Goal: Information Seeking & Learning: Learn about a topic

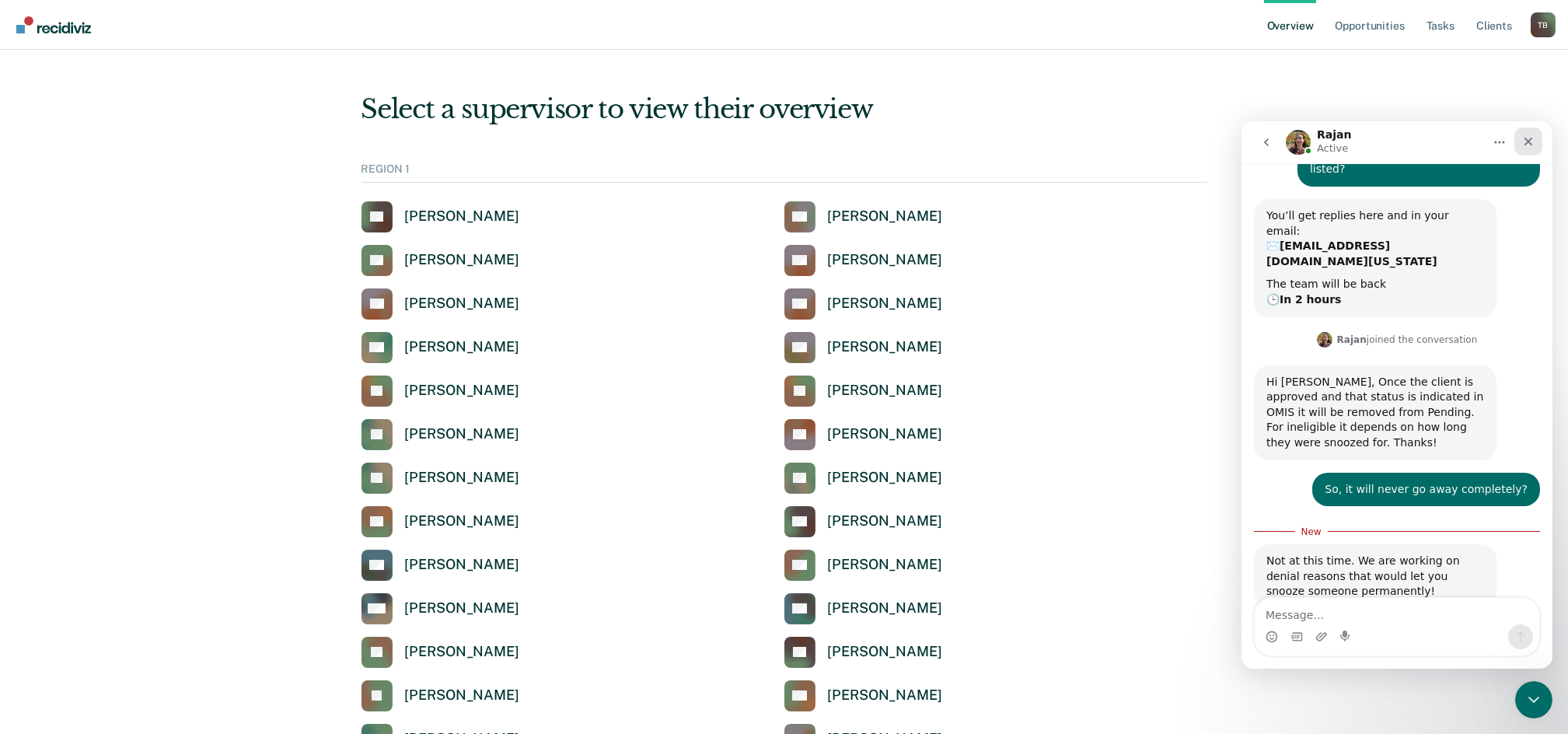
click at [1524, 138] on icon "Close" at bounding box center [1527, 141] width 8 height 8
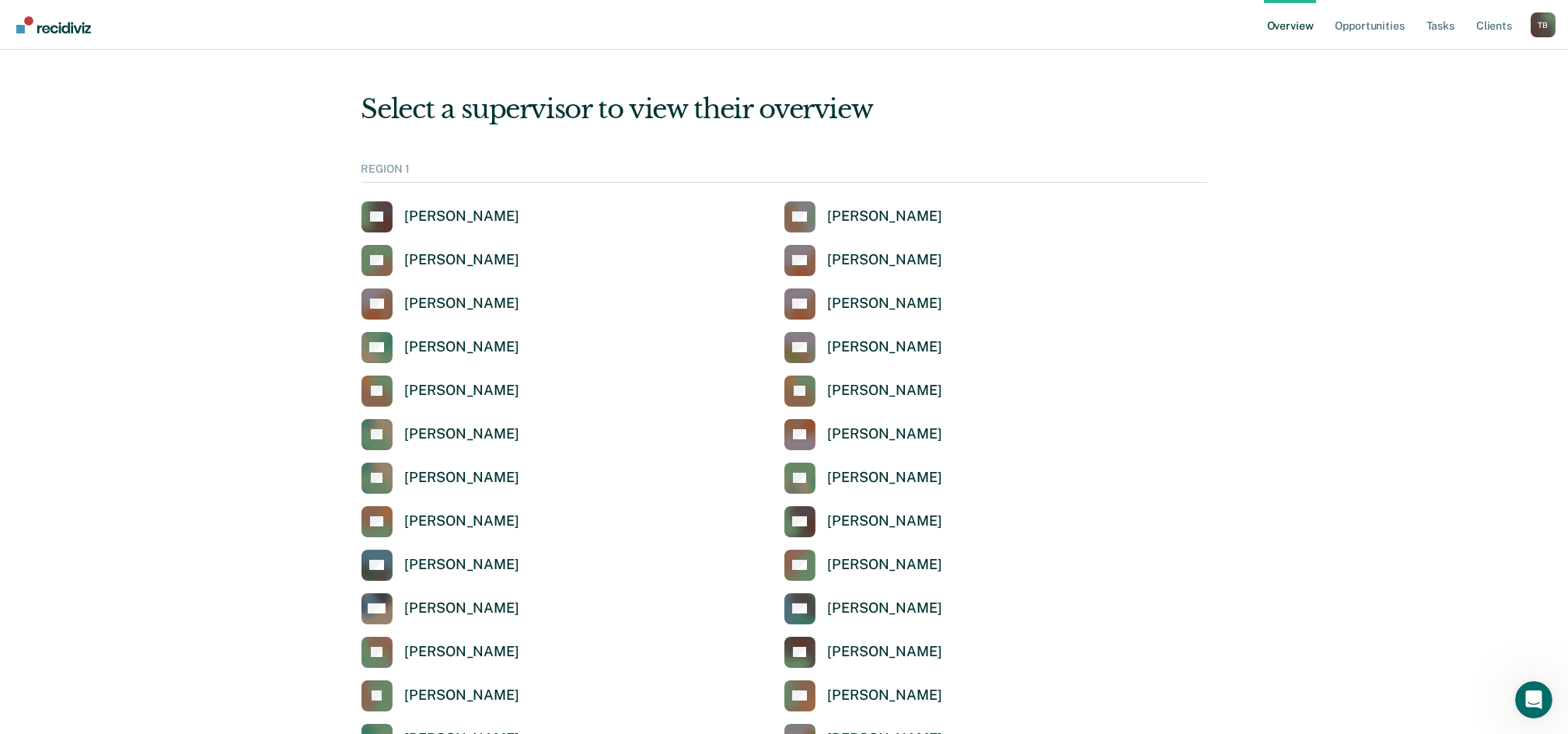
scroll to position [91, 0]
click at [1394, 25] on link "Opportunities" at bounding box center [1369, 25] width 75 height 50
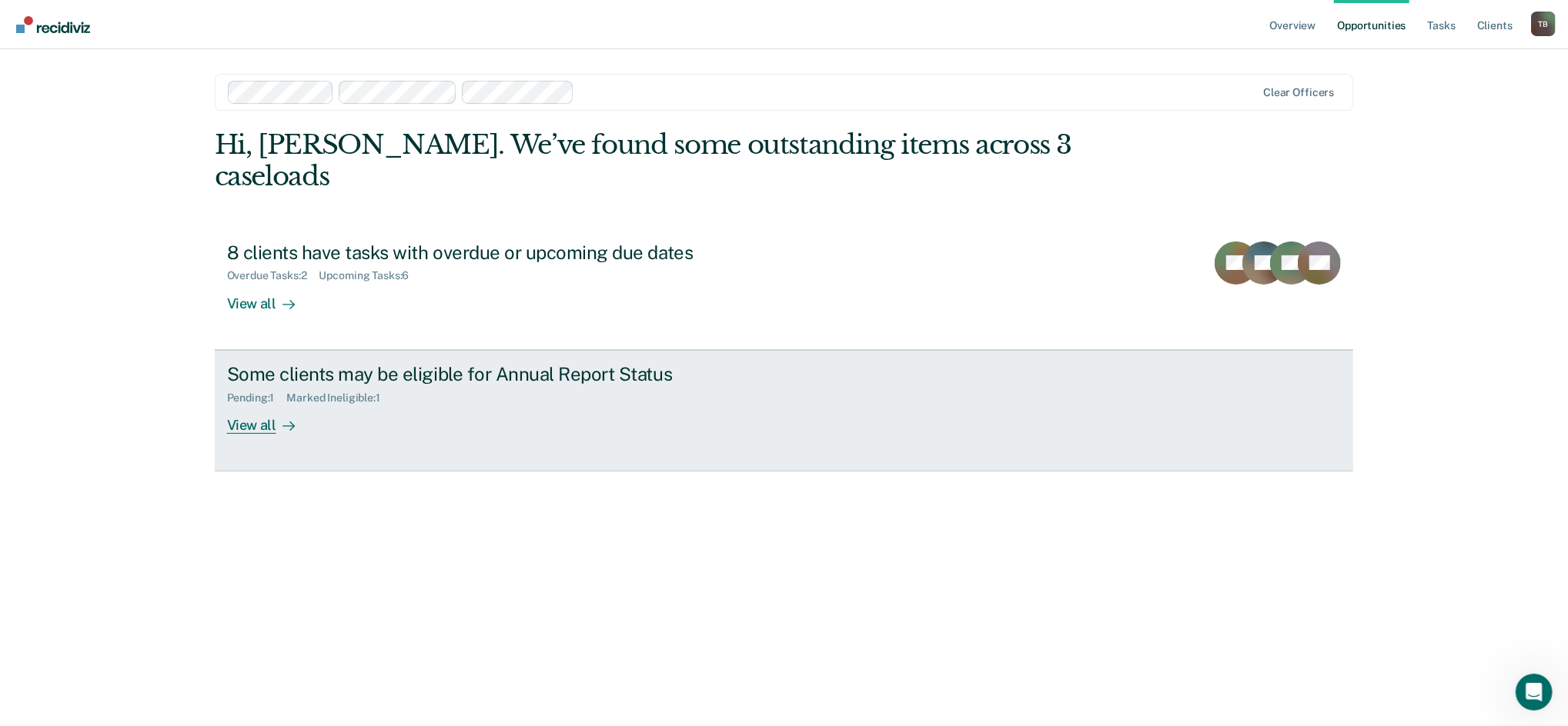
click at [252, 404] on div "View all" at bounding box center [270, 418] width 86 height 30
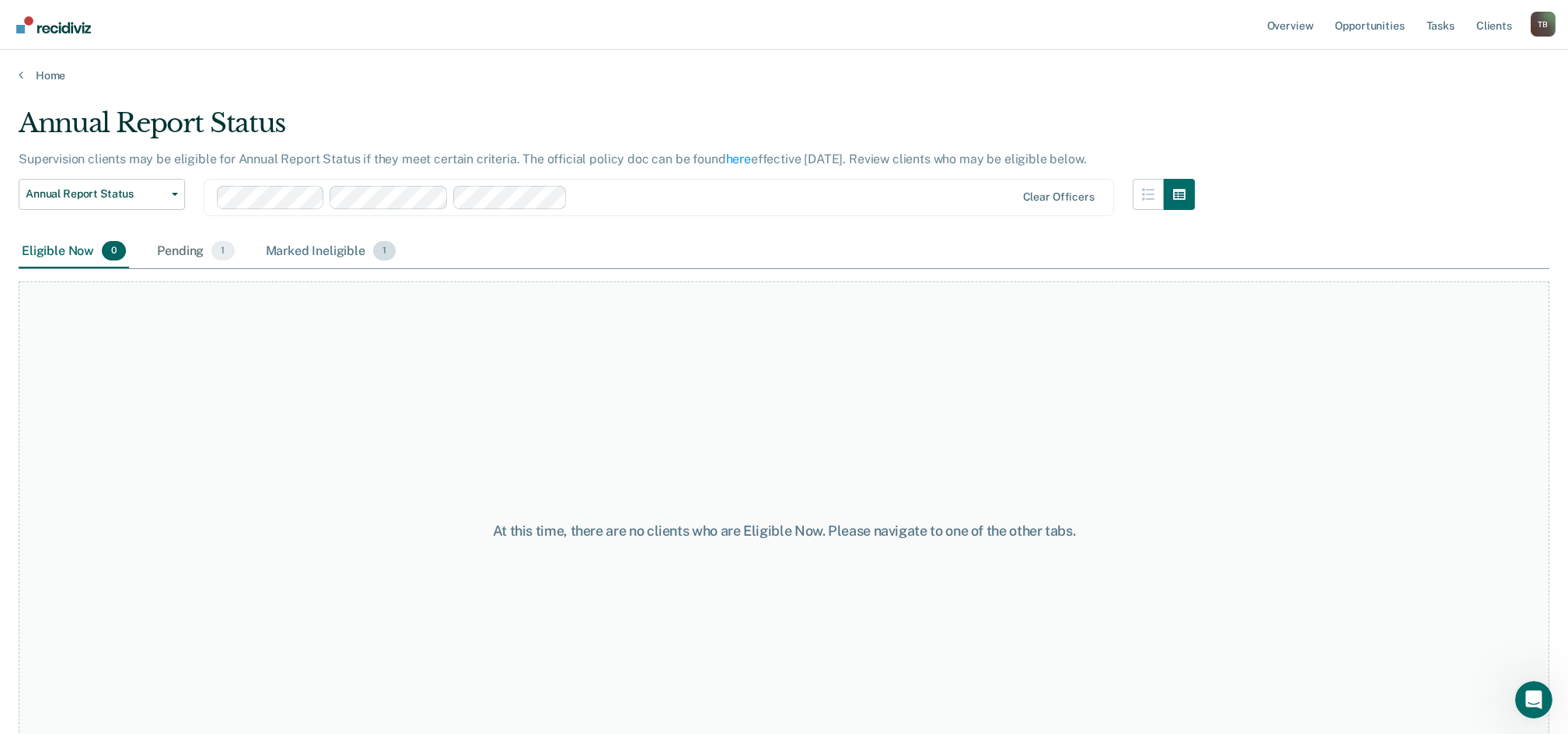
click at [295, 250] on div "Marked Ineligible 1" at bounding box center [331, 252] width 137 height 35
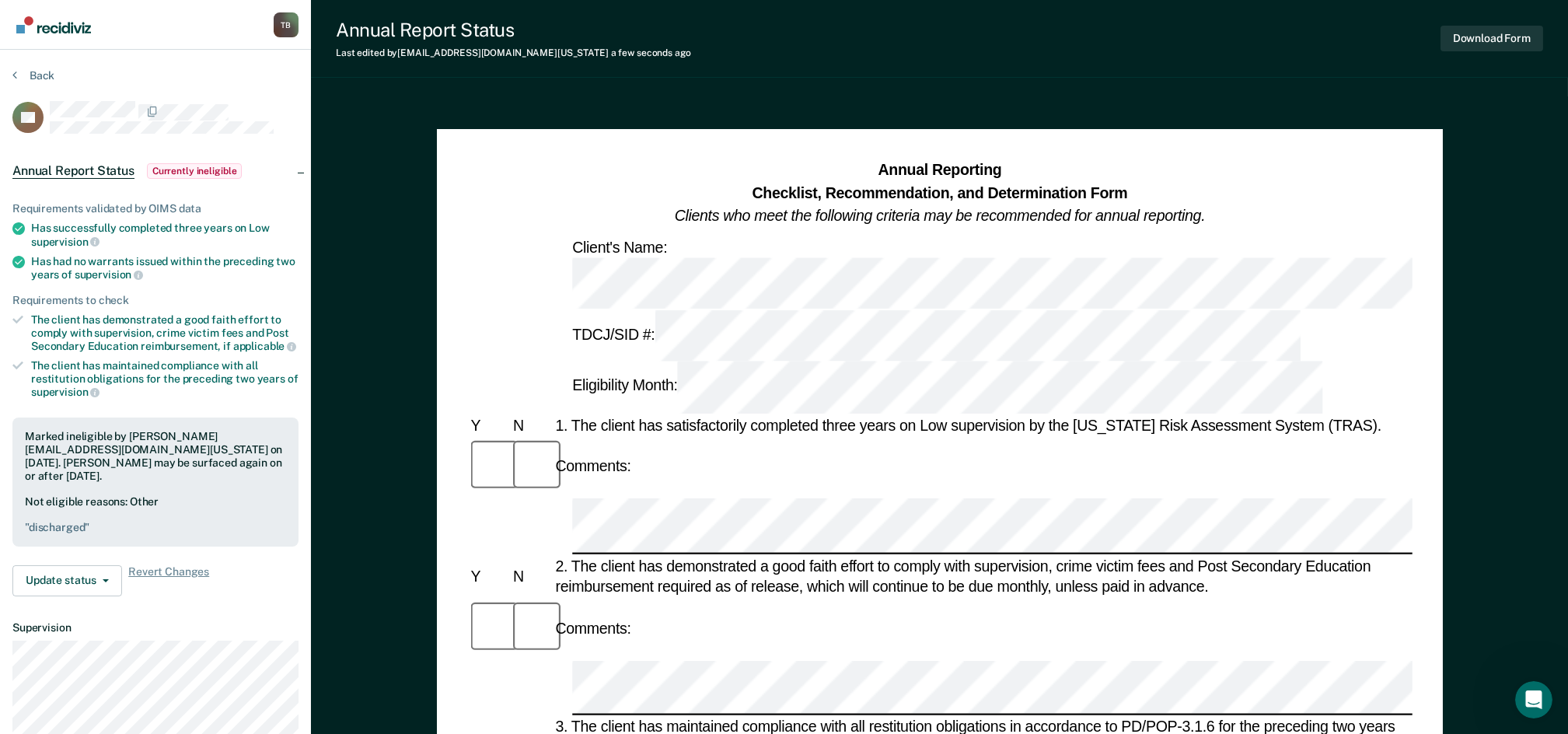
scroll to position [104, 0]
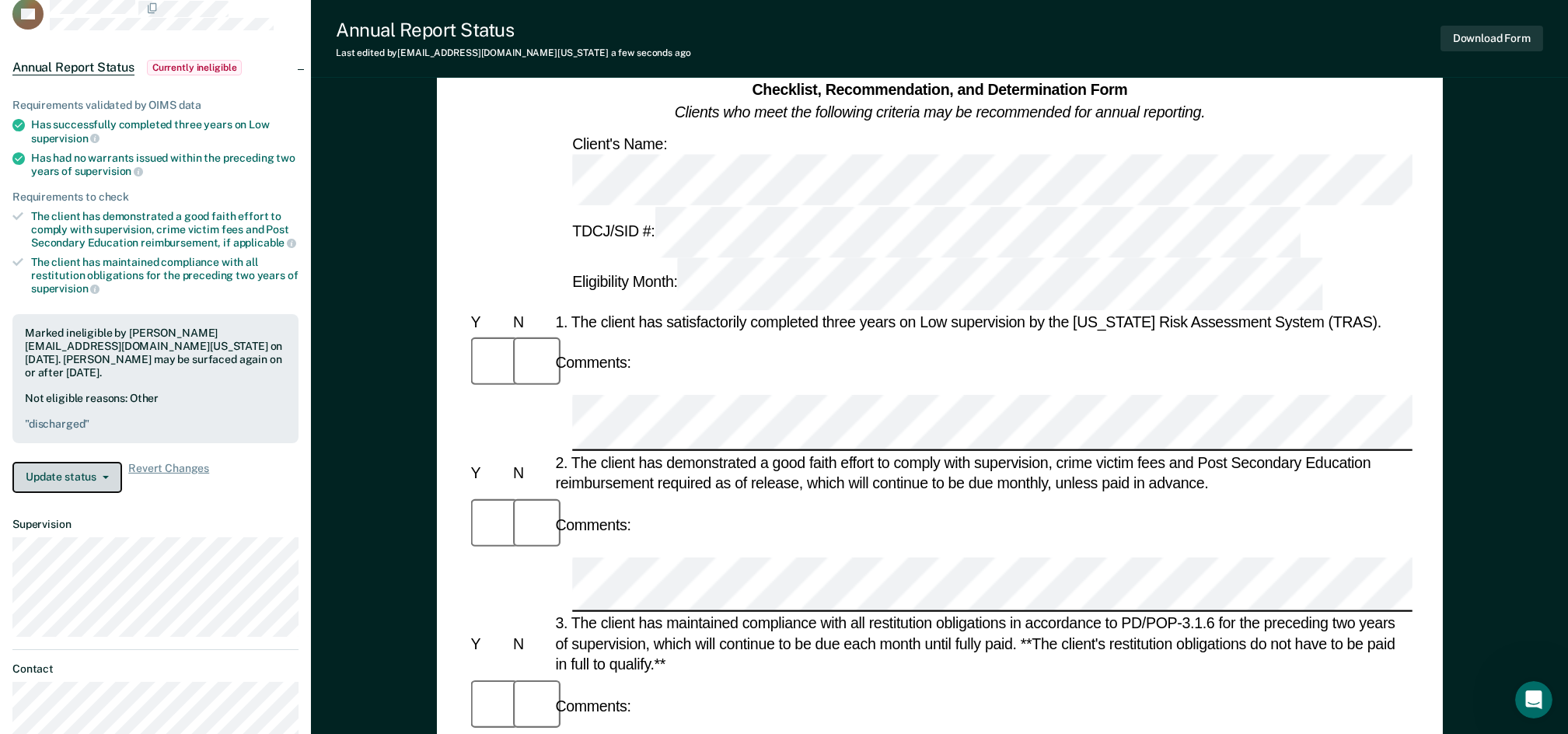
click at [89, 481] on button "Update status" at bounding box center [67, 478] width 110 height 31
click at [183, 513] on article "AR Annual Report Status Currently ineligible Requirements validated by OIMS dat…" at bounding box center [155, 372] width 286 height 749
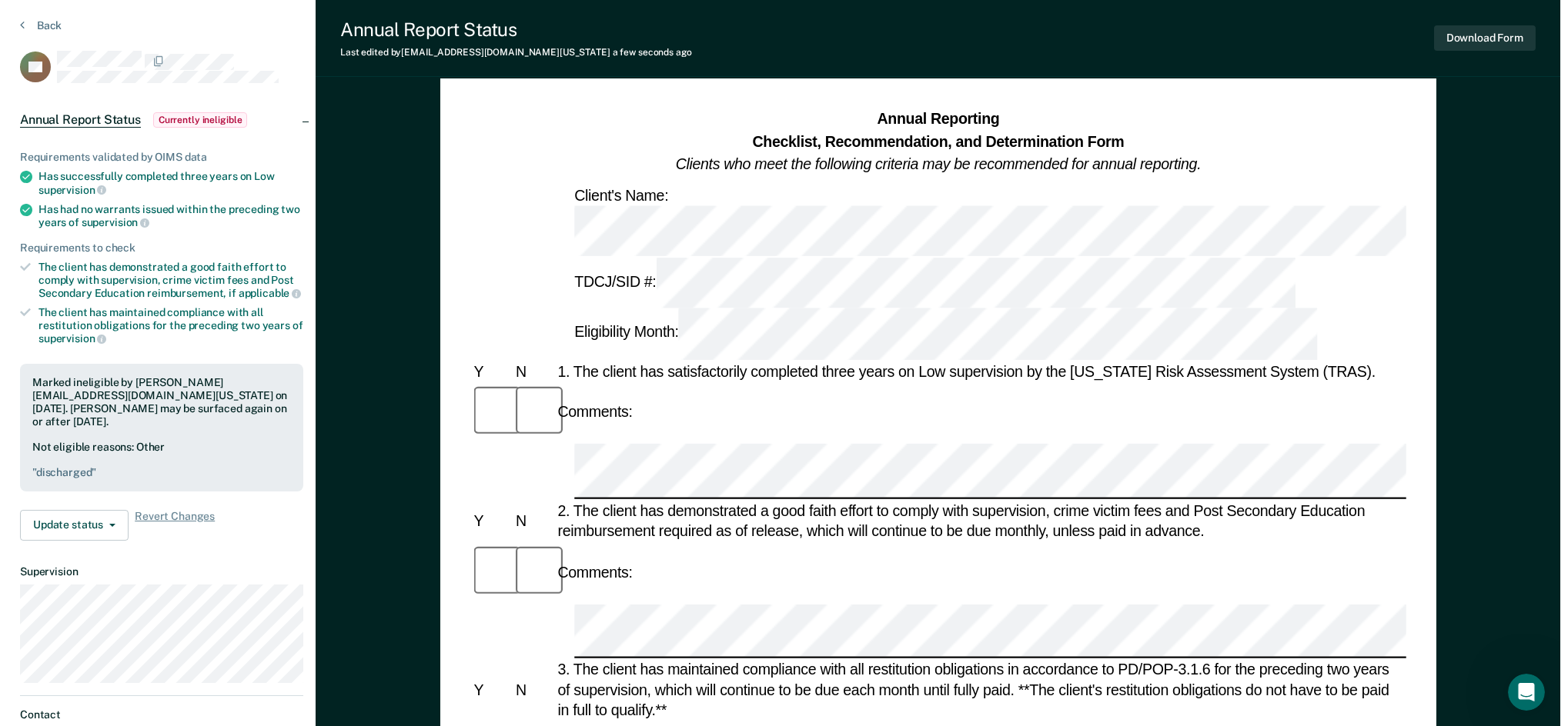
scroll to position [0, 0]
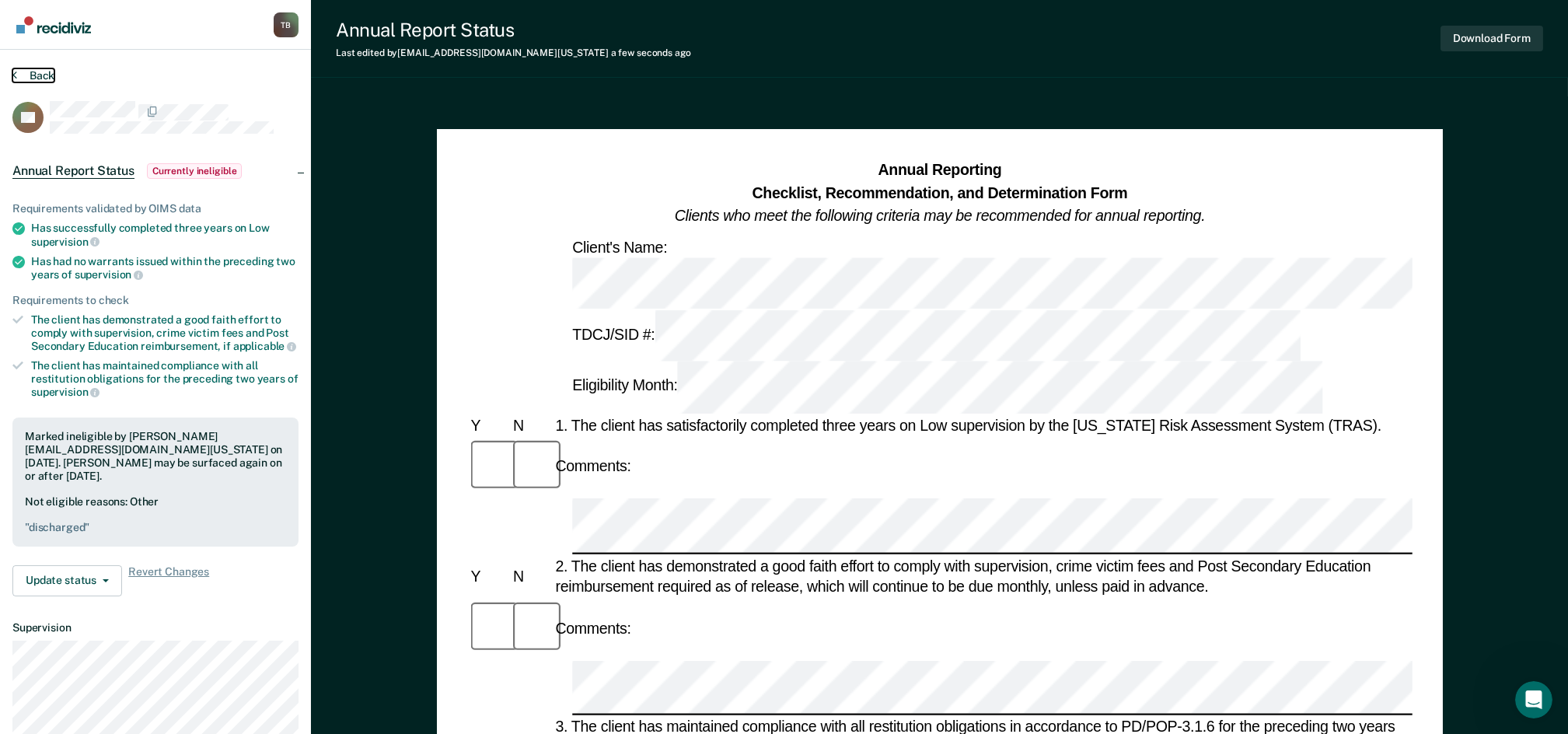
click at [29, 75] on button "Back" at bounding box center [34, 75] width 42 height 14
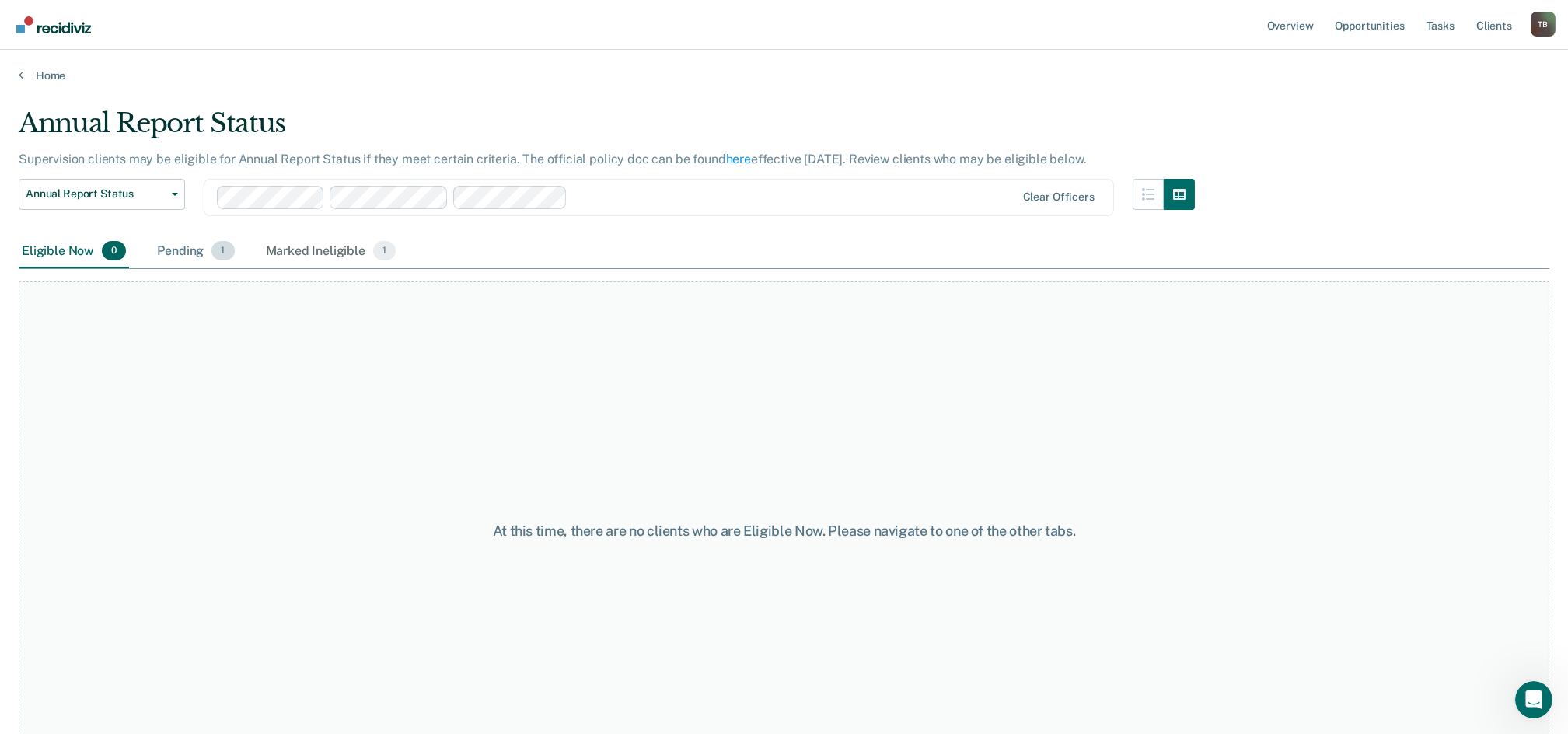
click at [185, 256] on div "Pending 1" at bounding box center [195, 252] width 84 height 35
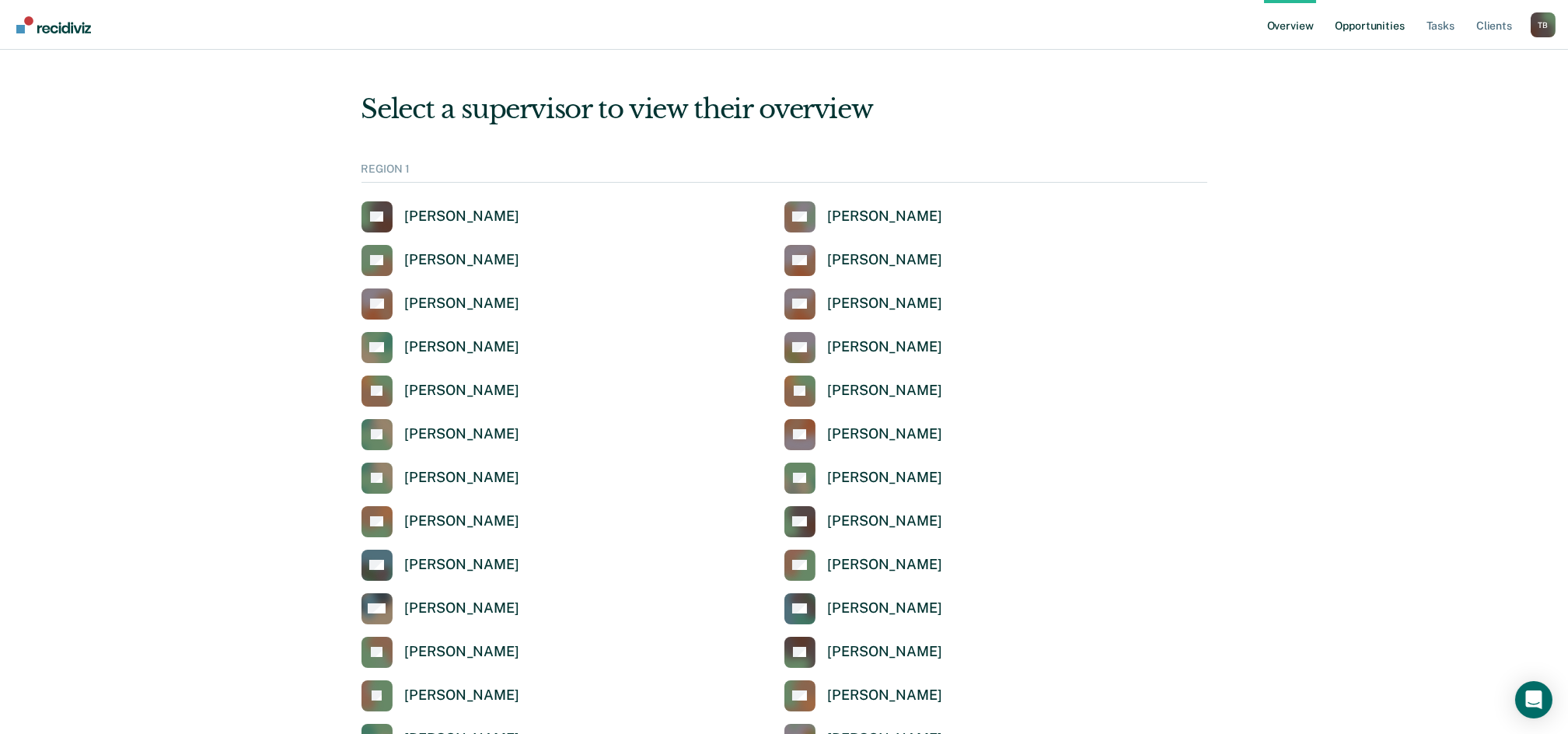
click at [1386, 27] on link "Opportunities" at bounding box center [1369, 25] width 75 height 50
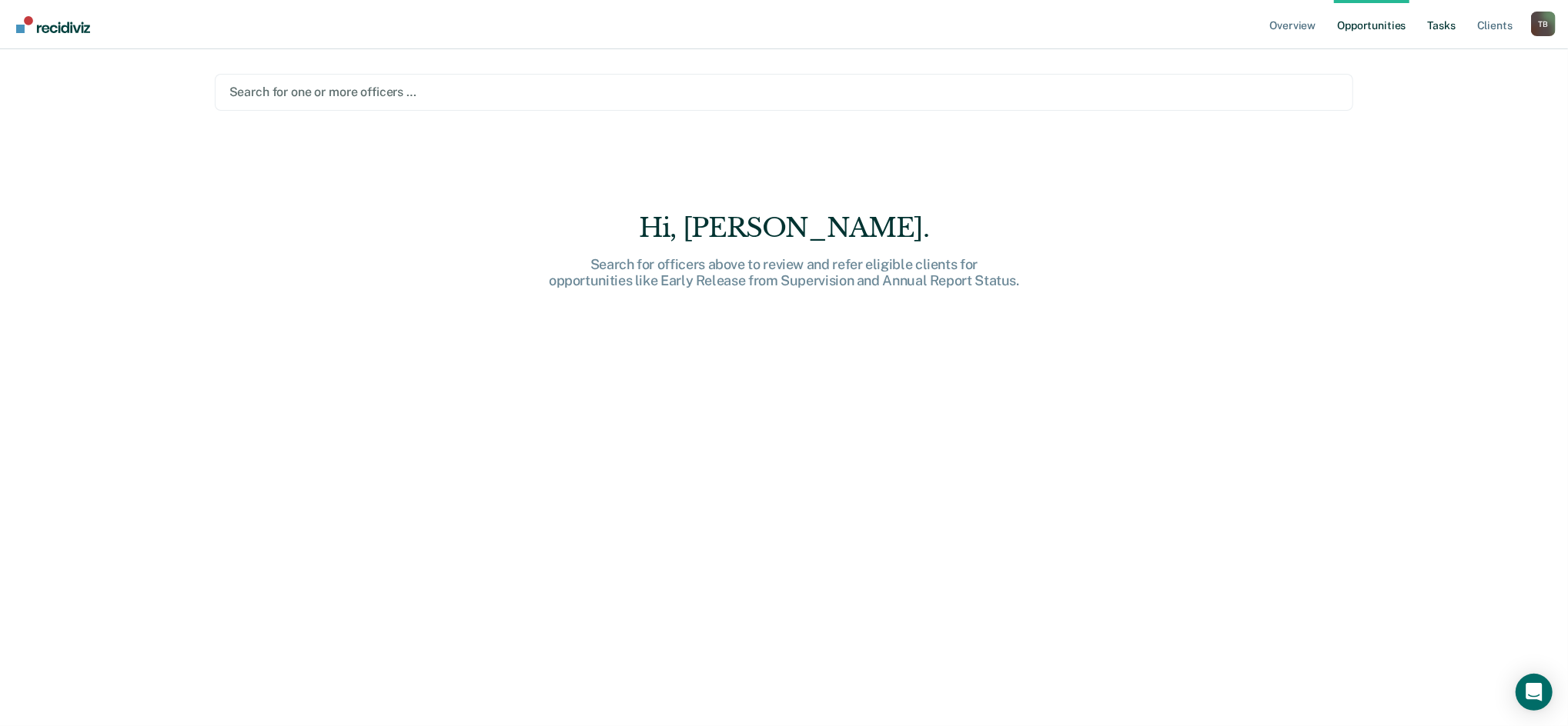
click at [1444, 28] on link "Tasks" at bounding box center [1442, 24] width 34 height 49
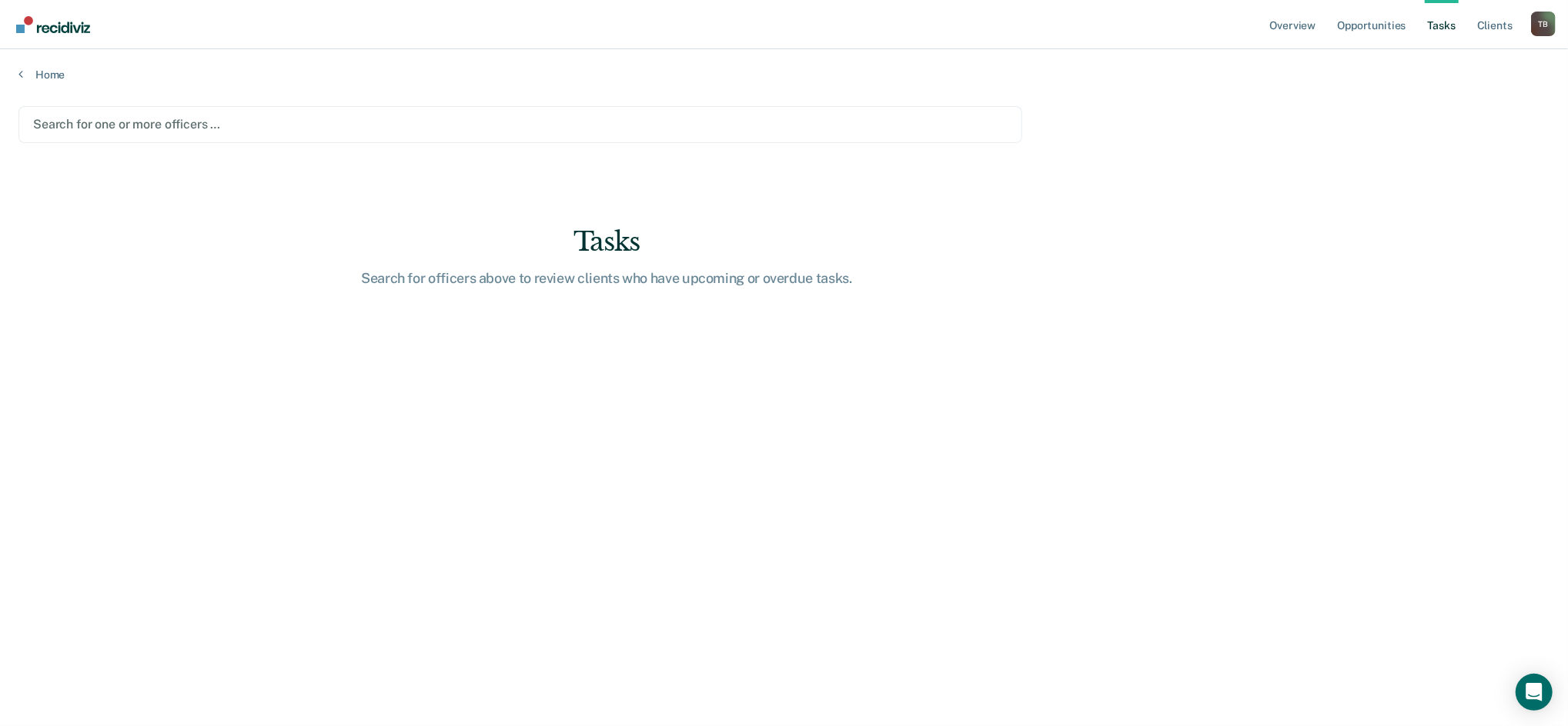
click at [397, 128] on div at bounding box center [520, 124] width 975 height 18
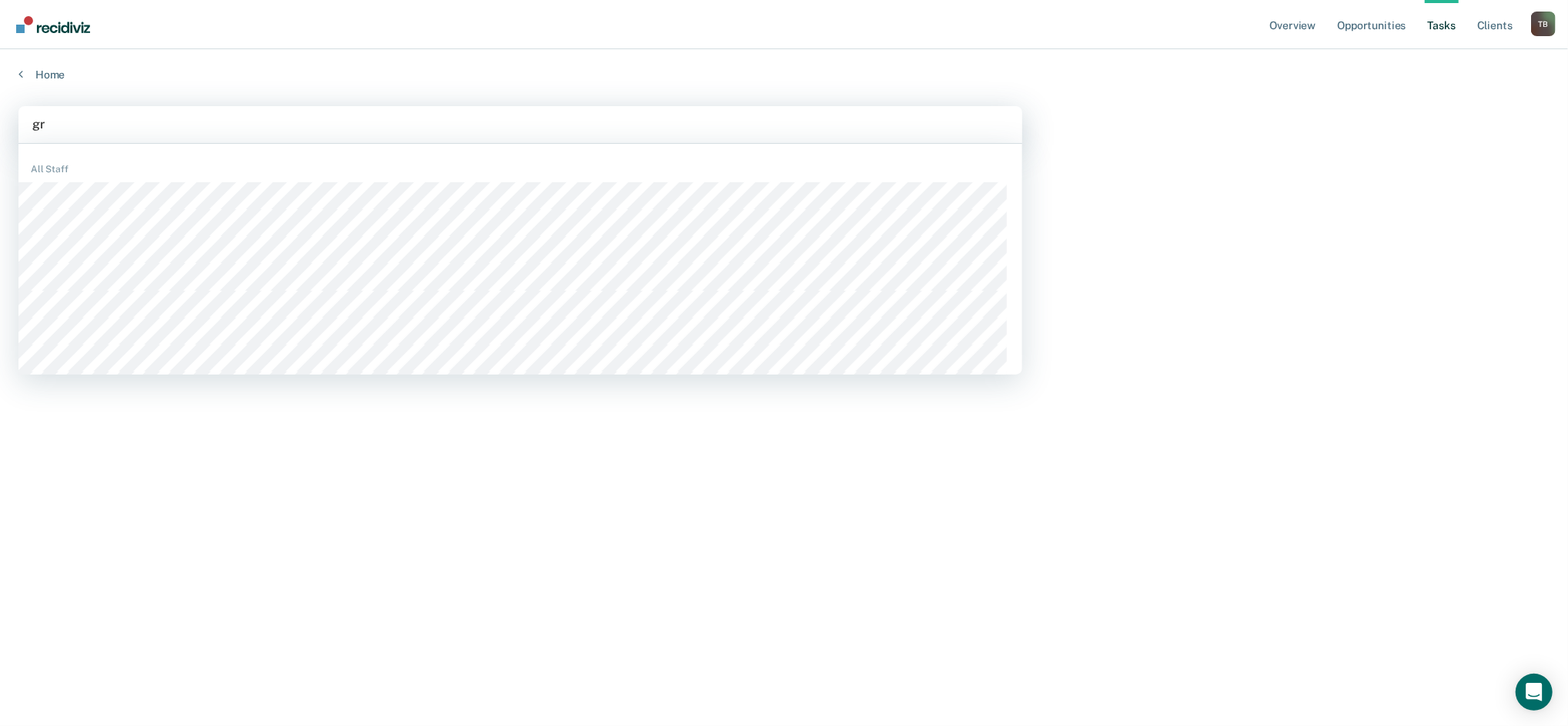
type input "g"
click at [1303, 22] on link "Overview" at bounding box center [1293, 24] width 52 height 49
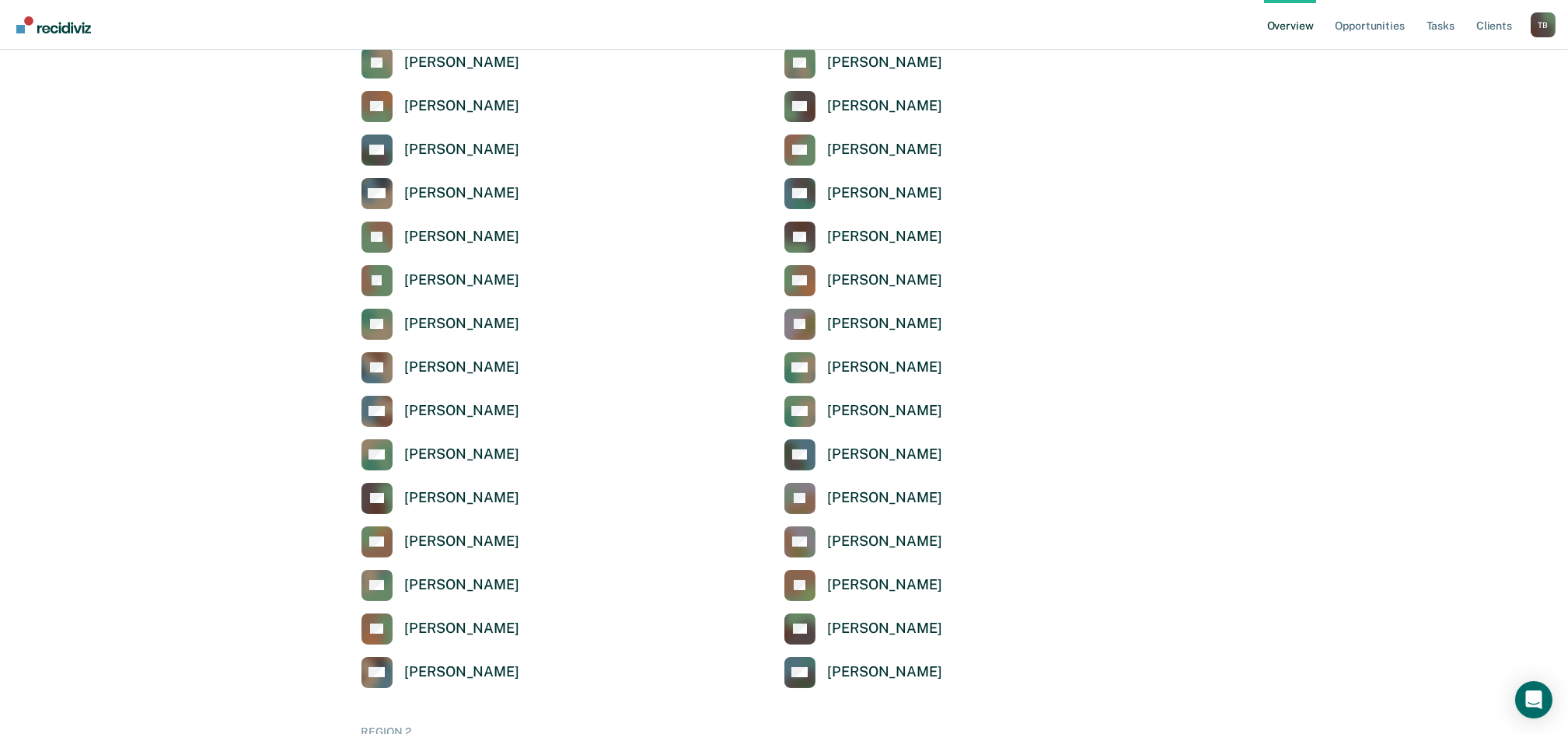
scroll to position [415, 0]
click at [409, 149] on div "[PERSON_NAME]" at bounding box center [463, 151] width 115 height 18
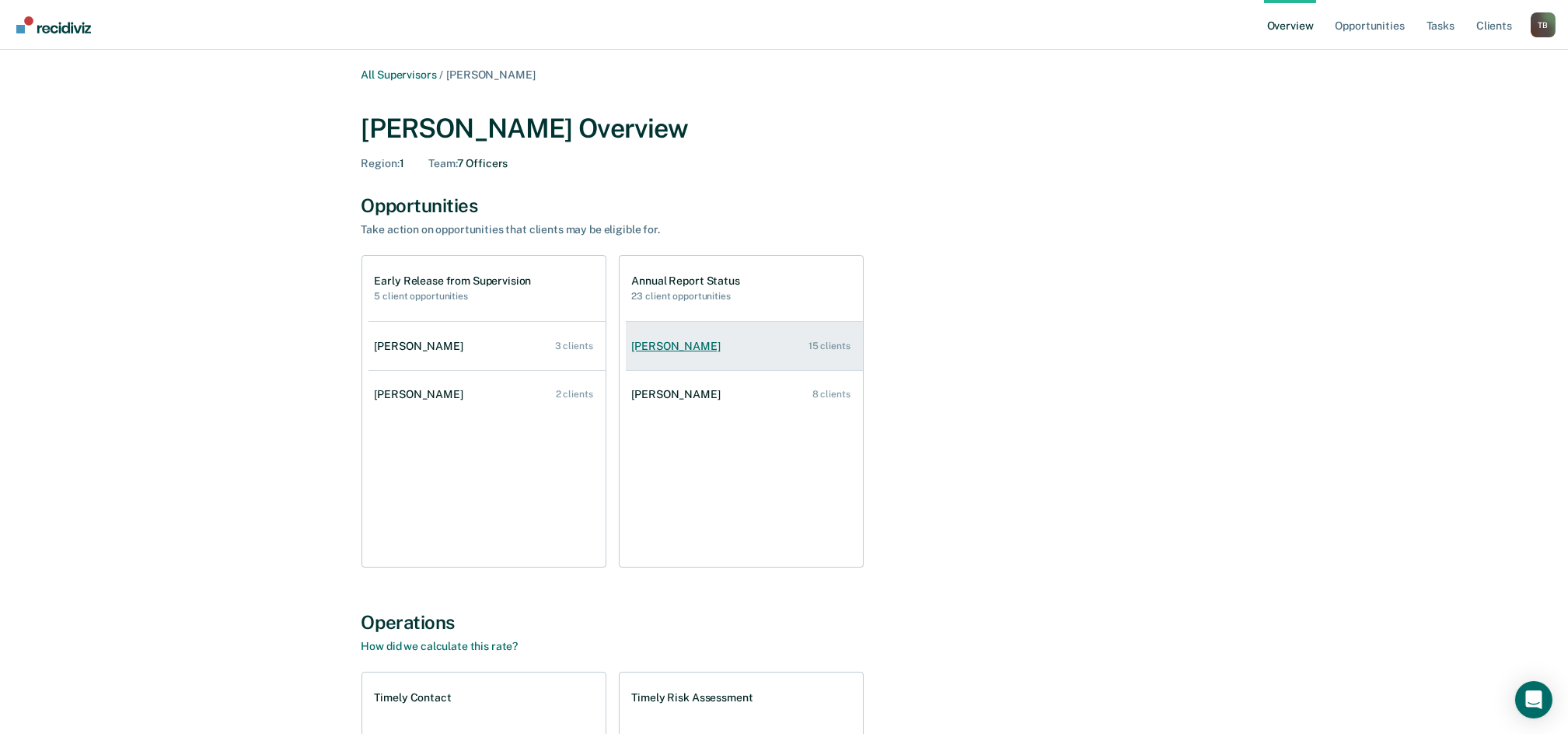
click at [682, 340] on div "[PERSON_NAME]" at bounding box center [679, 347] width 95 height 14
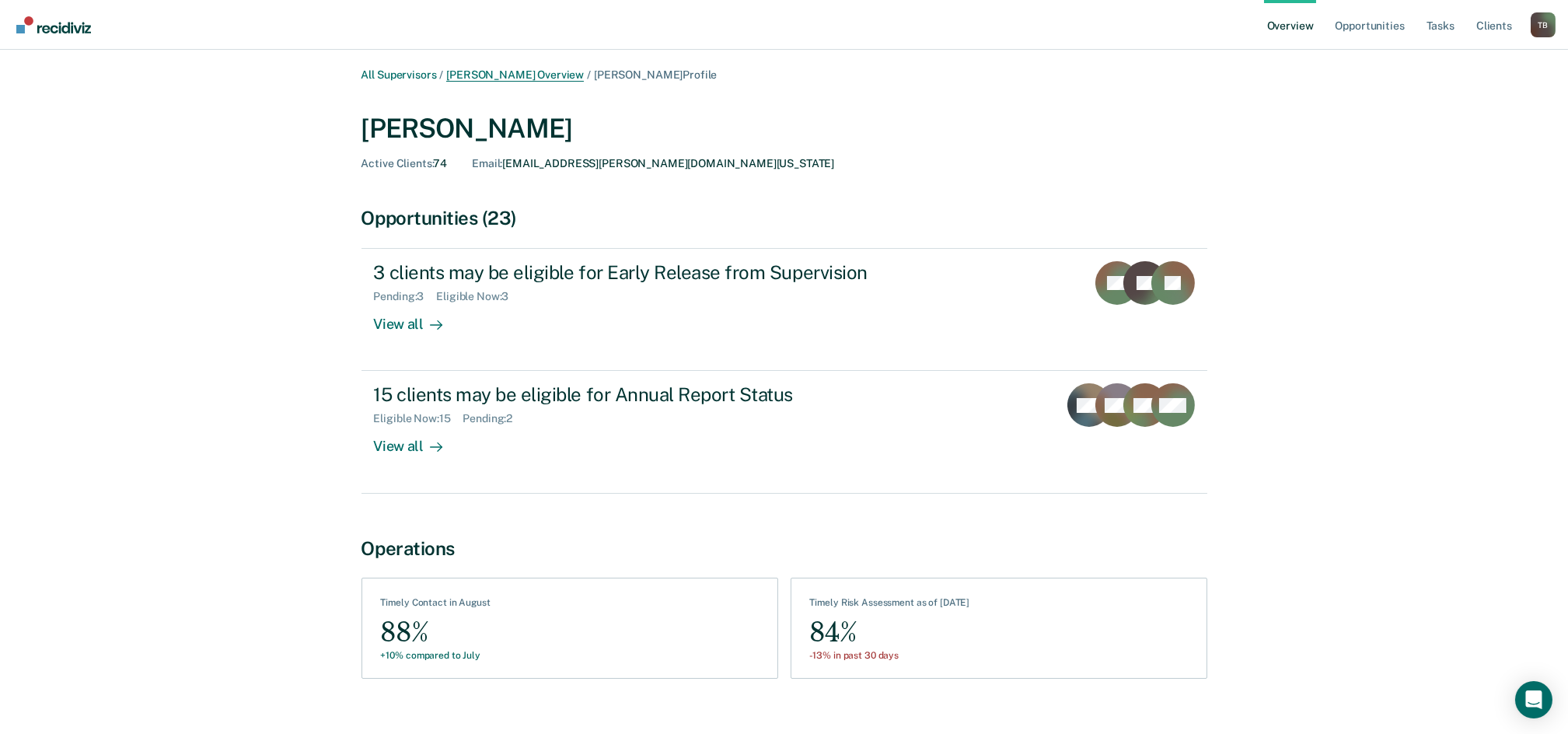
click at [520, 73] on link "[PERSON_NAME] Overview" at bounding box center [514, 75] width 137 height 14
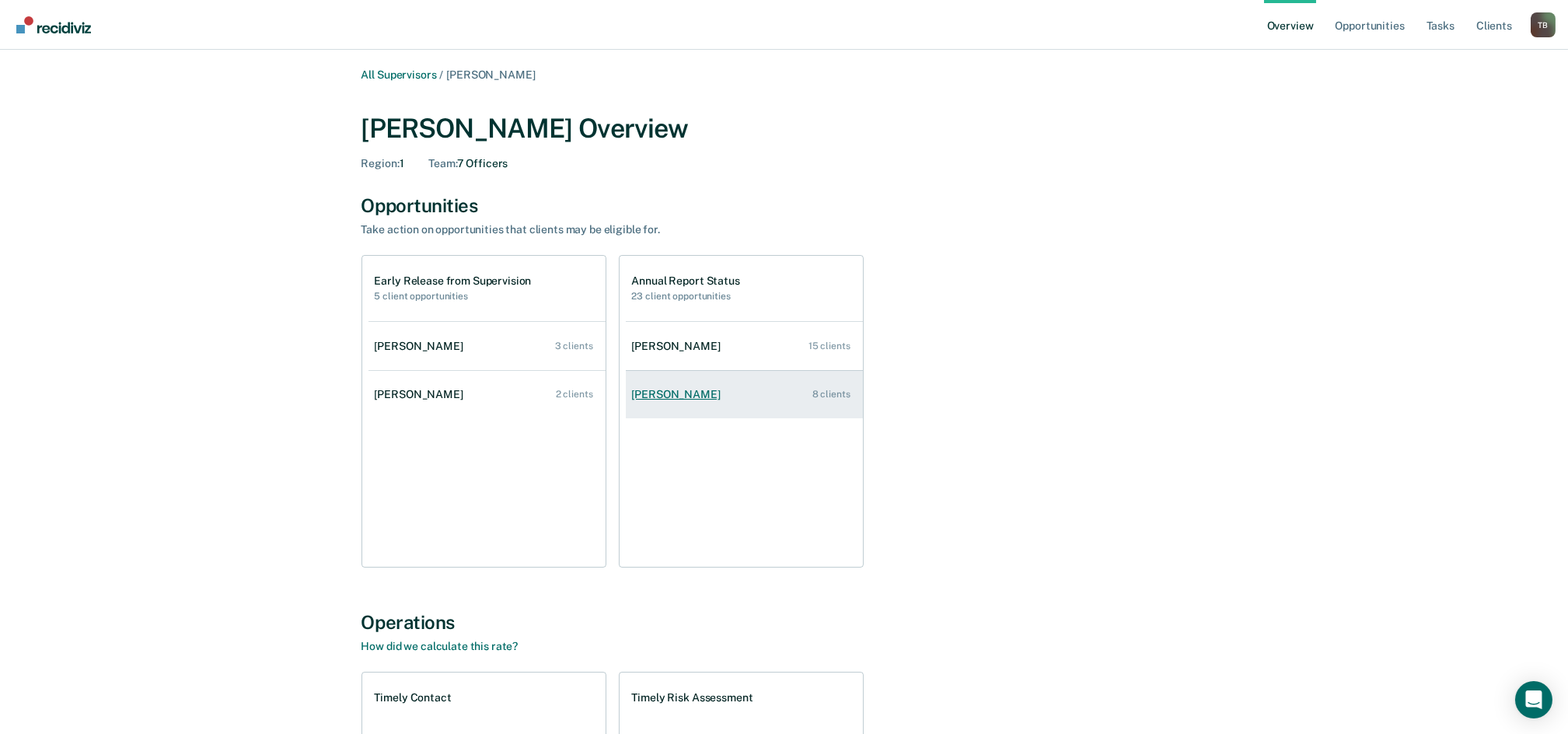
click at [704, 397] on div "[PERSON_NAME]" at bounding box center [679, 395] width 95 height 14
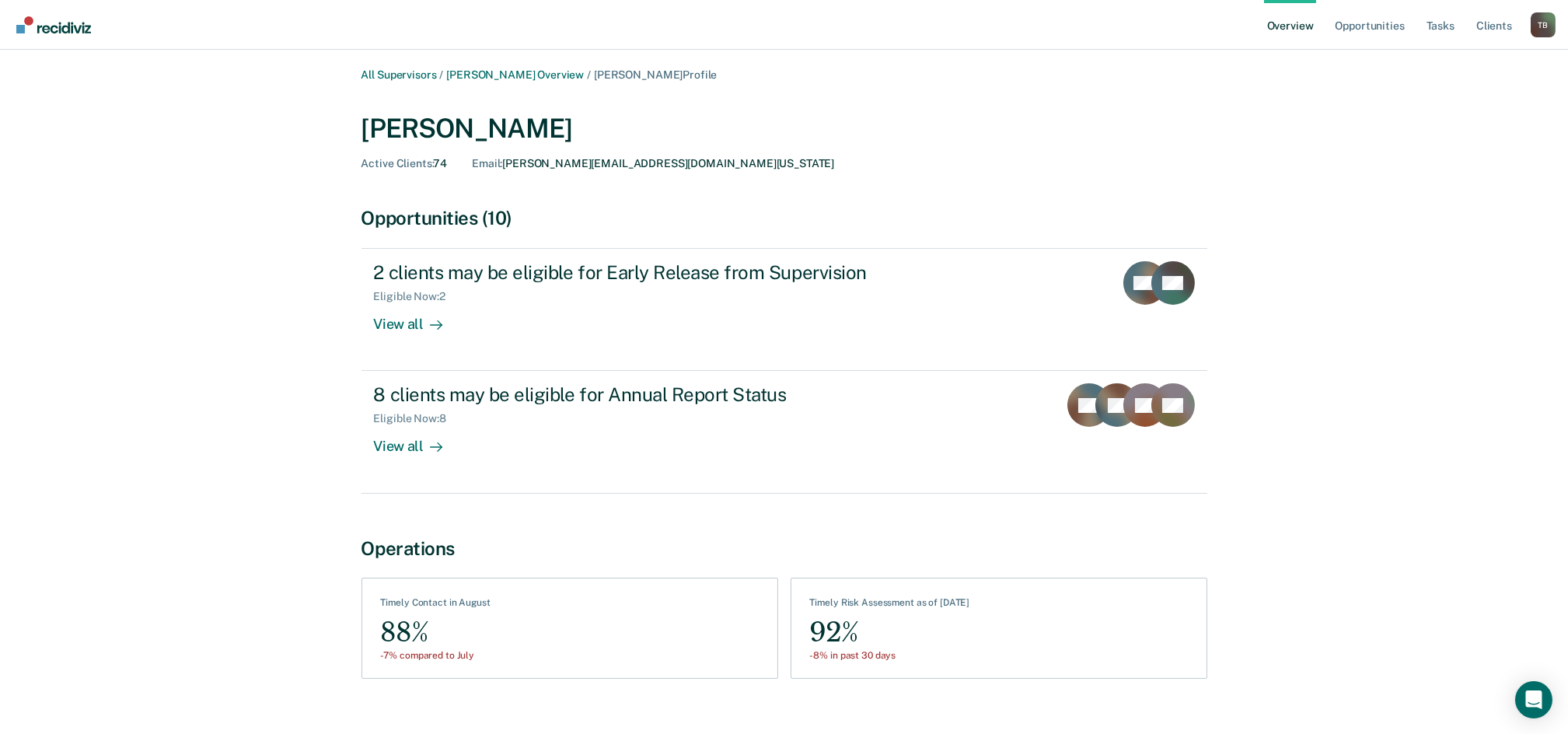
scroll to position [26, 0]
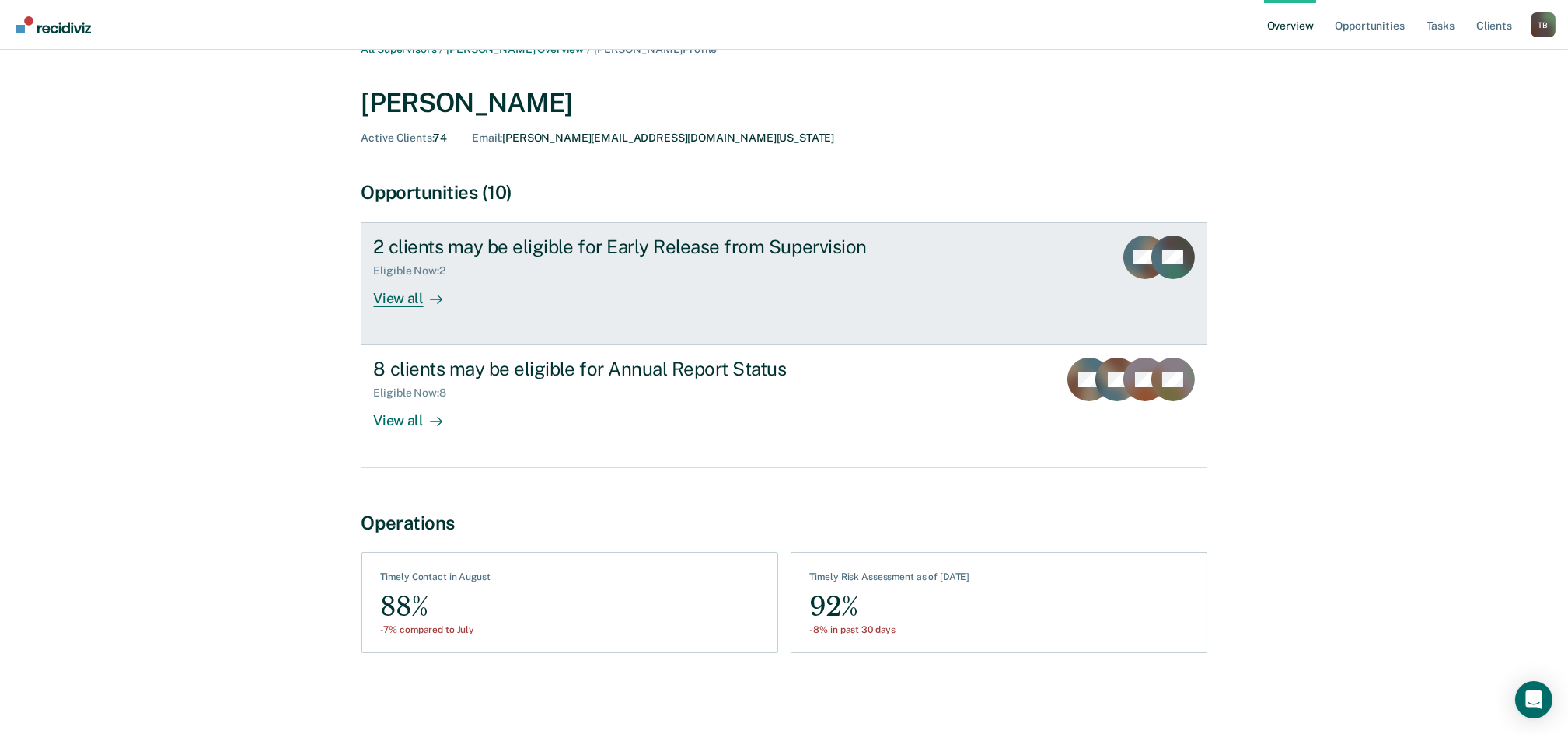
click at [396, 303] on div "View all" at bounding box center [417, 292] width 87 height 30
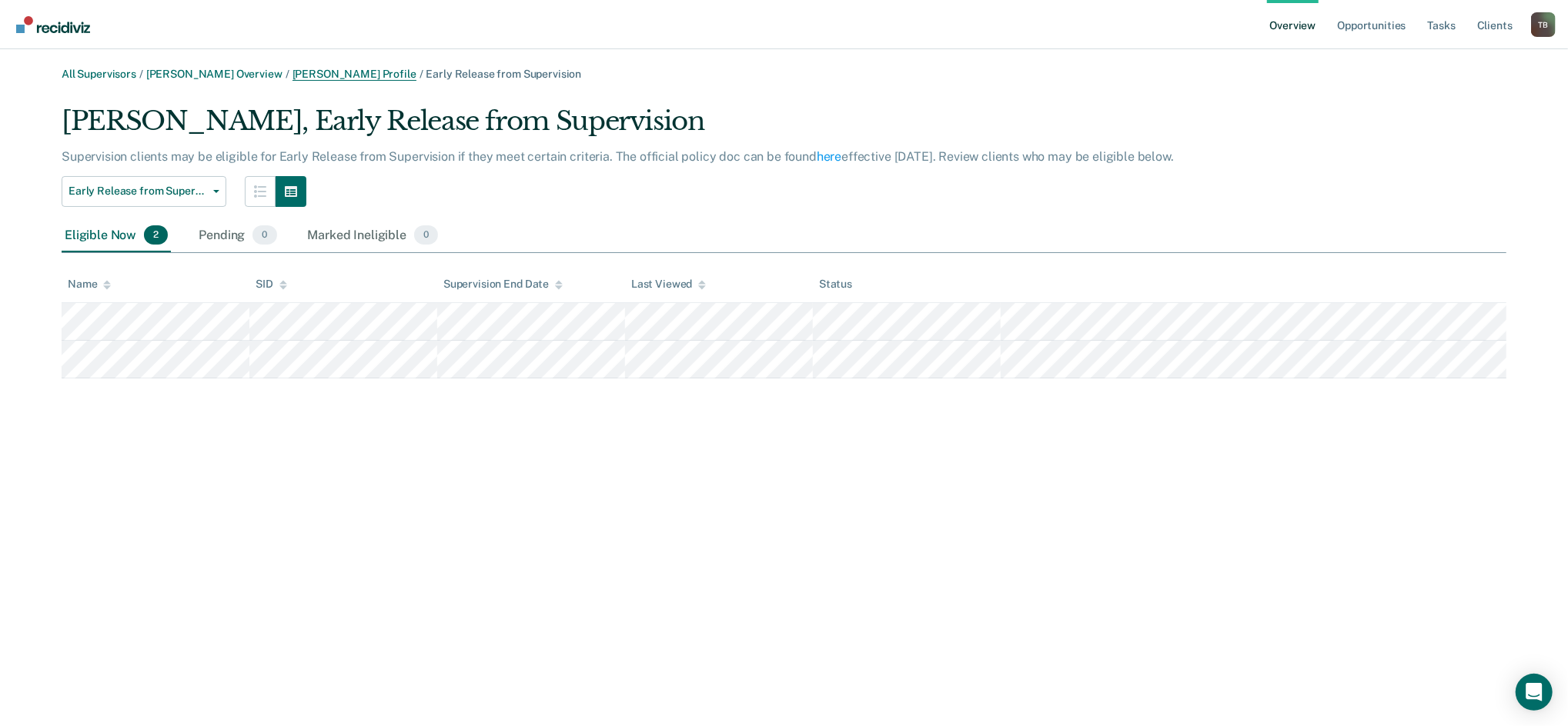
click at [360, 76] on link "[PERSON_NAME] Profile" at bounding box center [355, 74] width 124 height 13
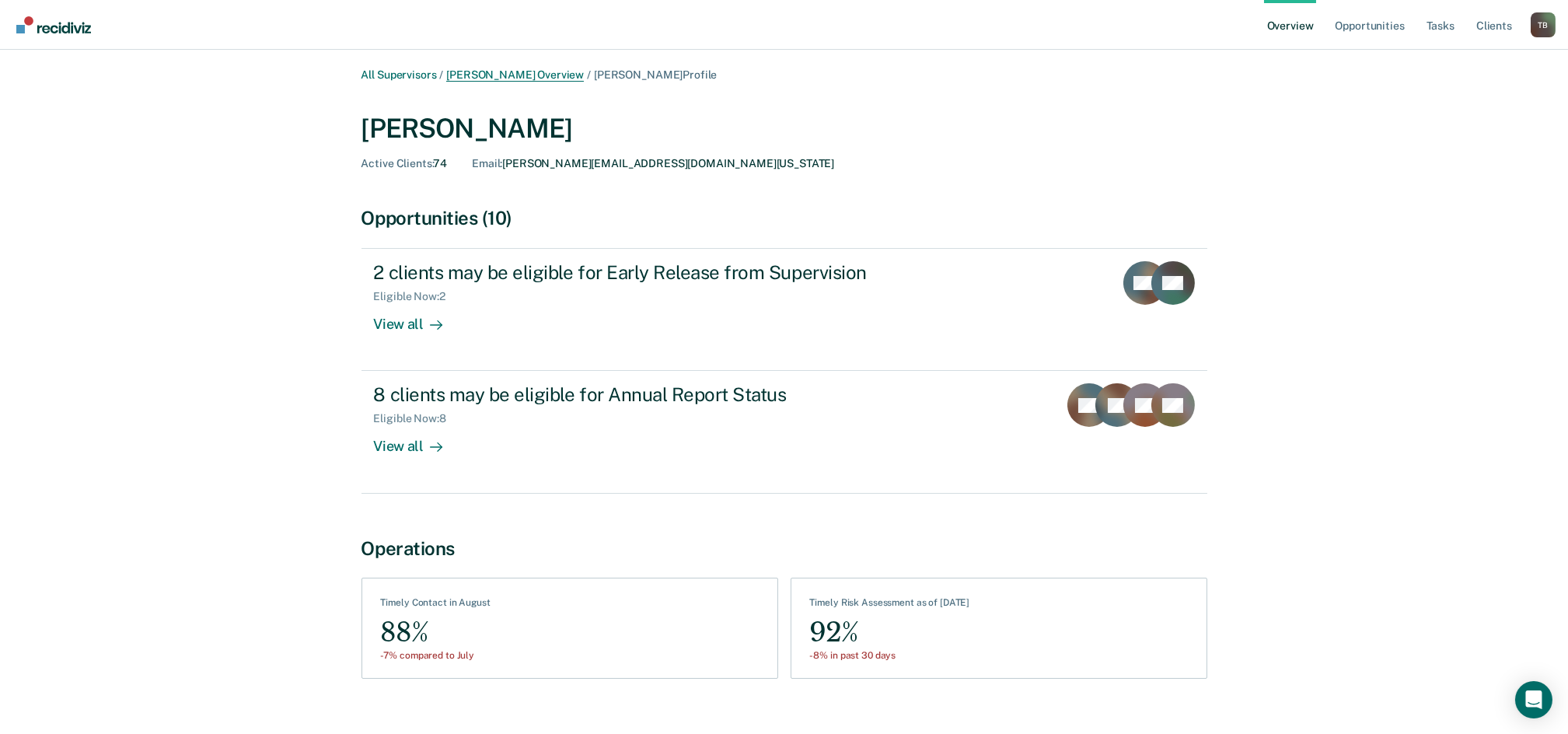
click at [503, 73] on link "[PERSON_NAME] Overview" at bounding box center [514, 75] width 137 height 14
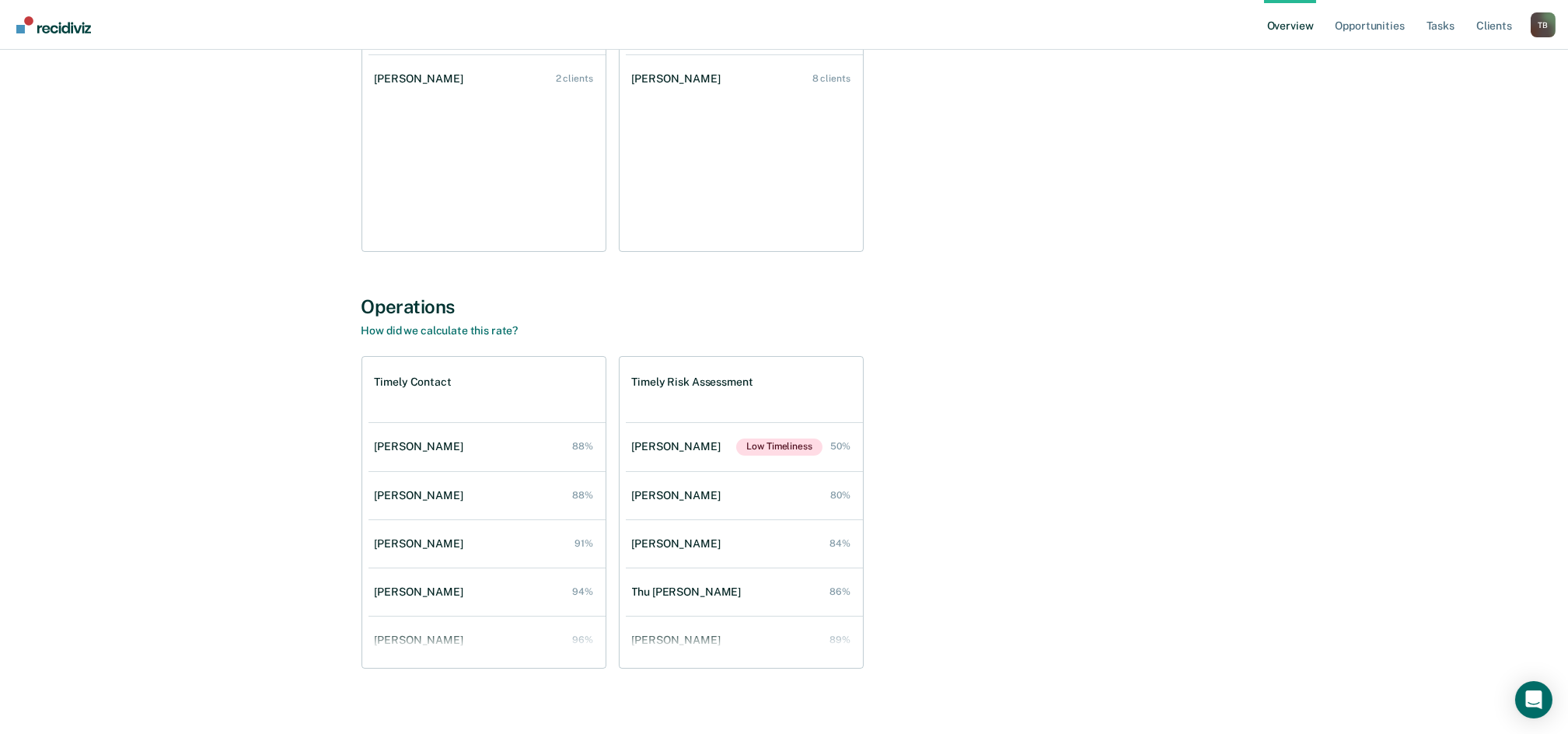
scroll to position [330, 0]
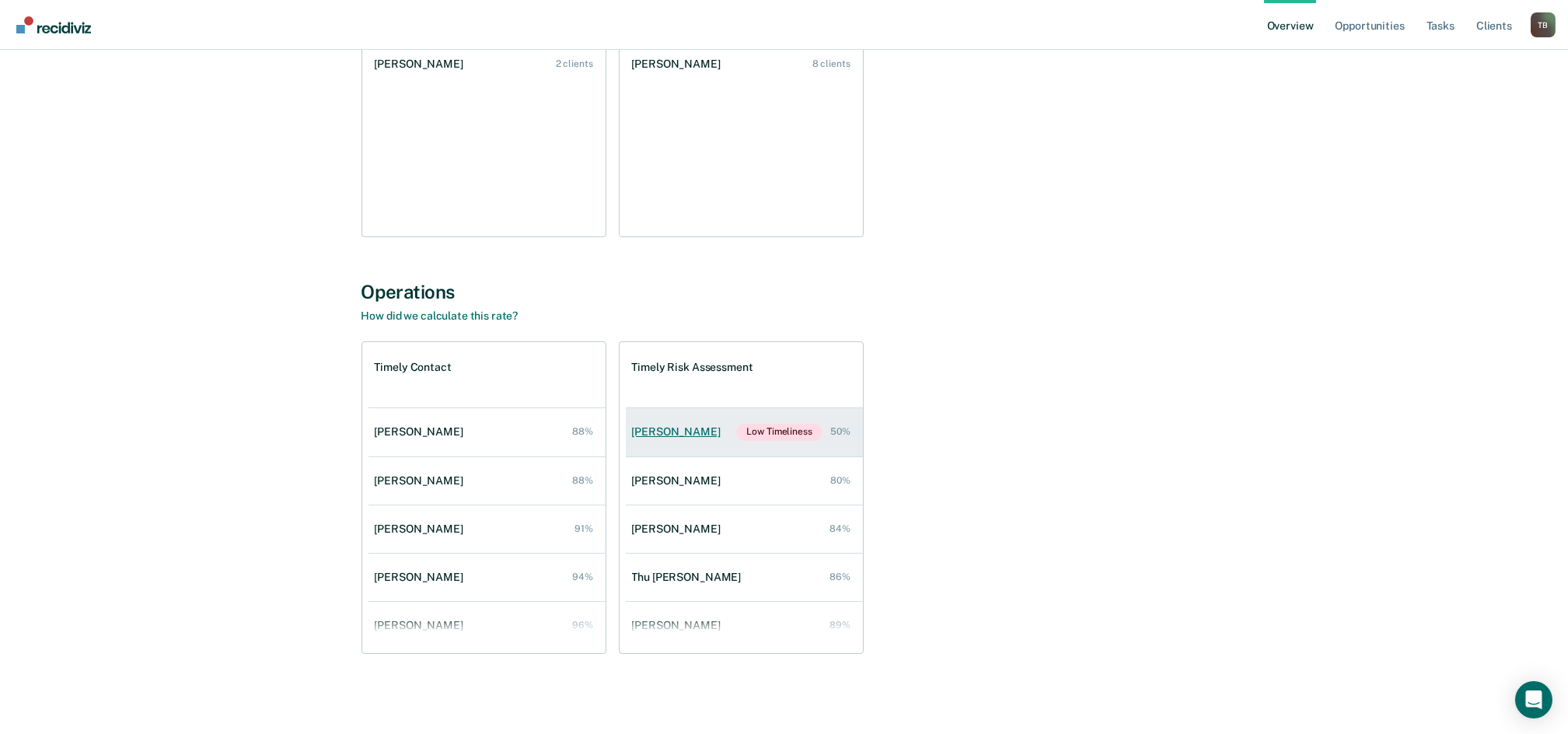
click at [661, 423] on link "[PERSON_NAME] Low Timeliness 50%" at bounding box center [744, 432] width 237 height 48
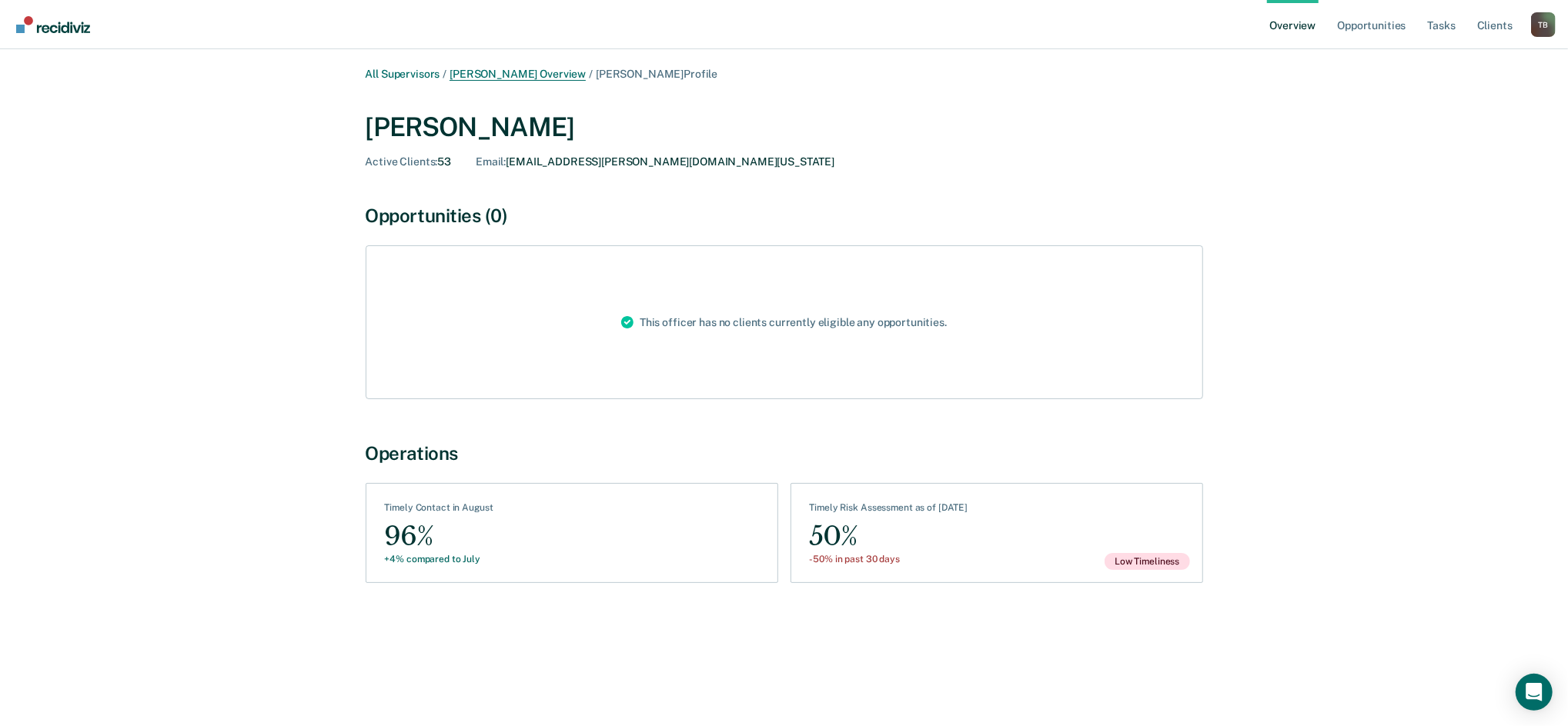
click at [513, 75] on link "[PERSON_NAME] Overview" at bounding box center [517, 74] width 136 height 13
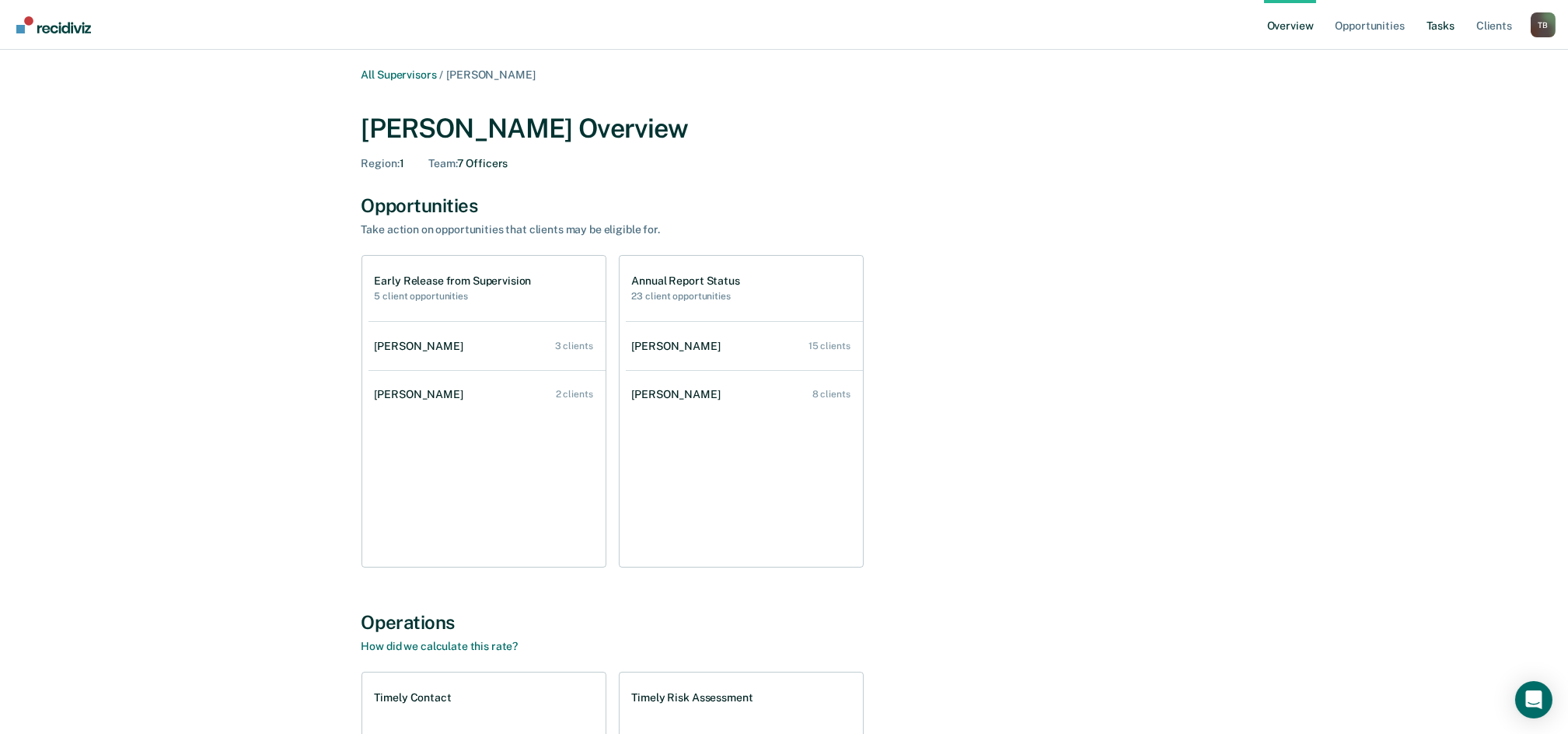
click at [1428, 24] on link "Tasks" at bounding box center [1441, 25] width 35 height 50
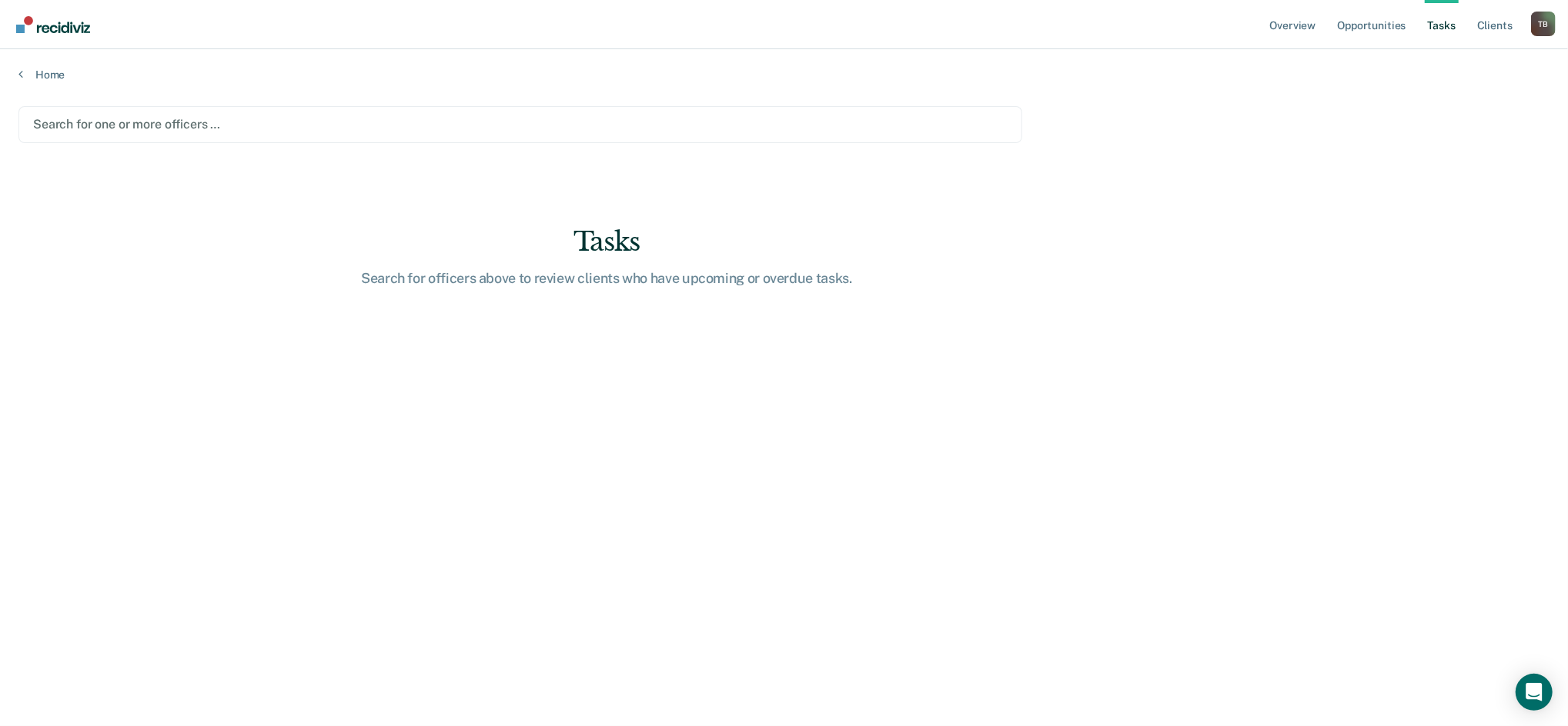
click at [261, 130] on div at bounding box center [520, 124] width 975 height 18
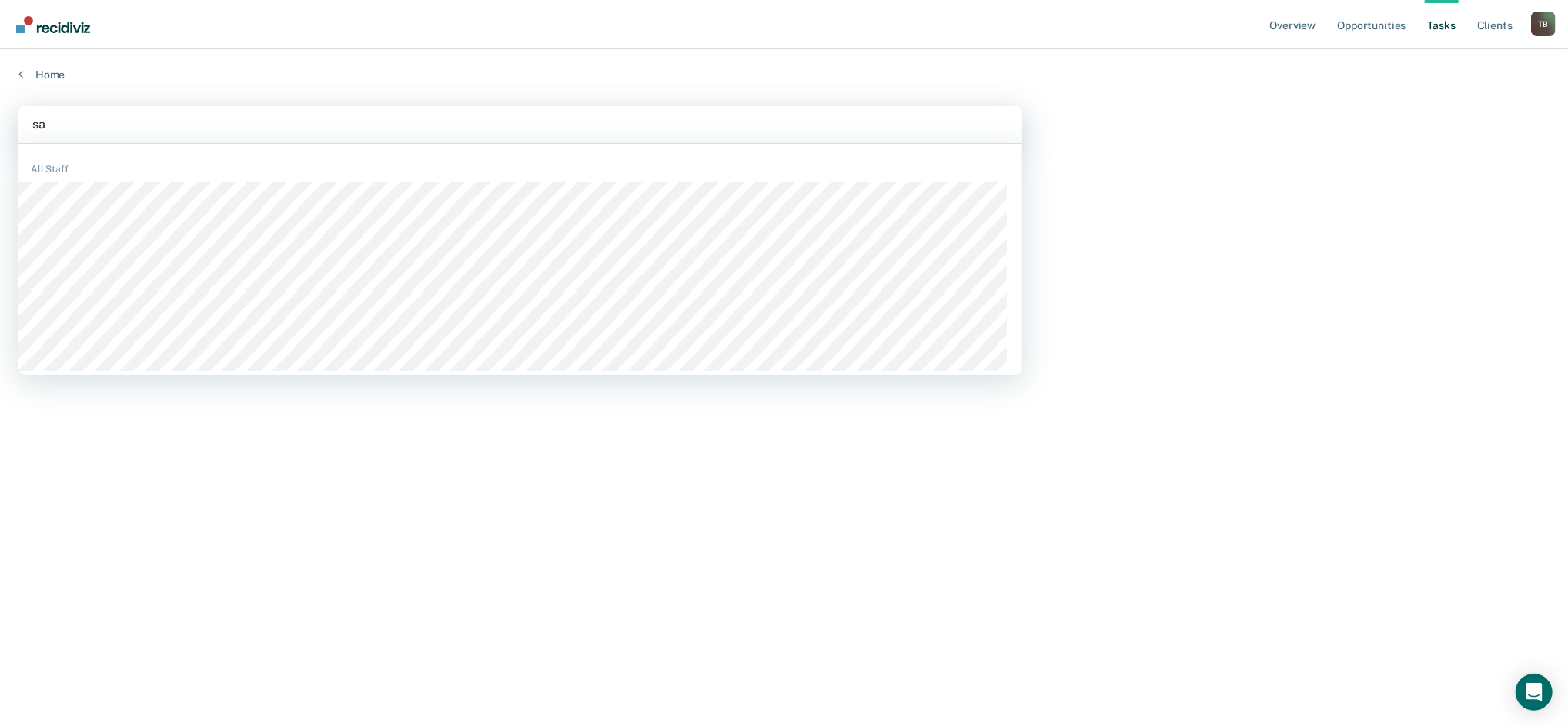
type input "s"
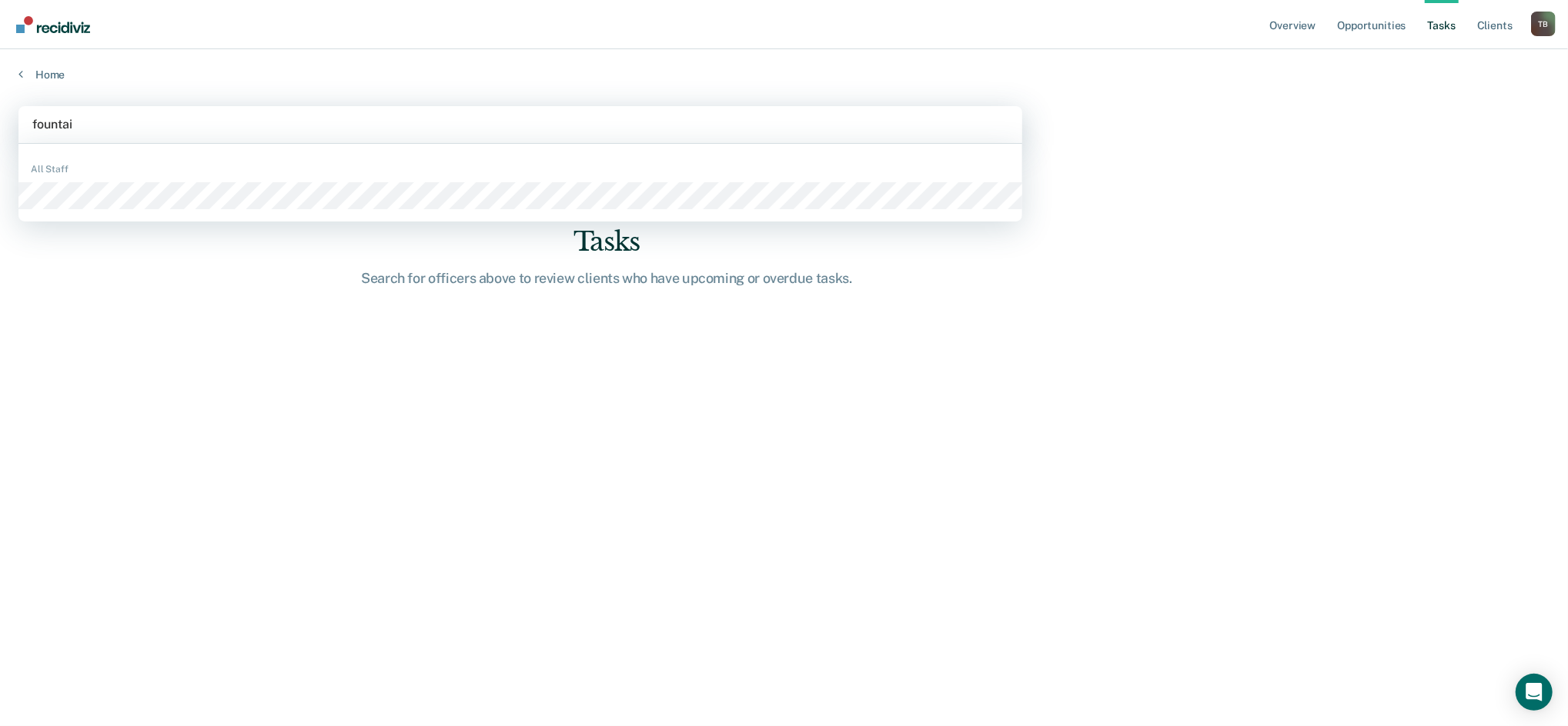
type input "fountain"
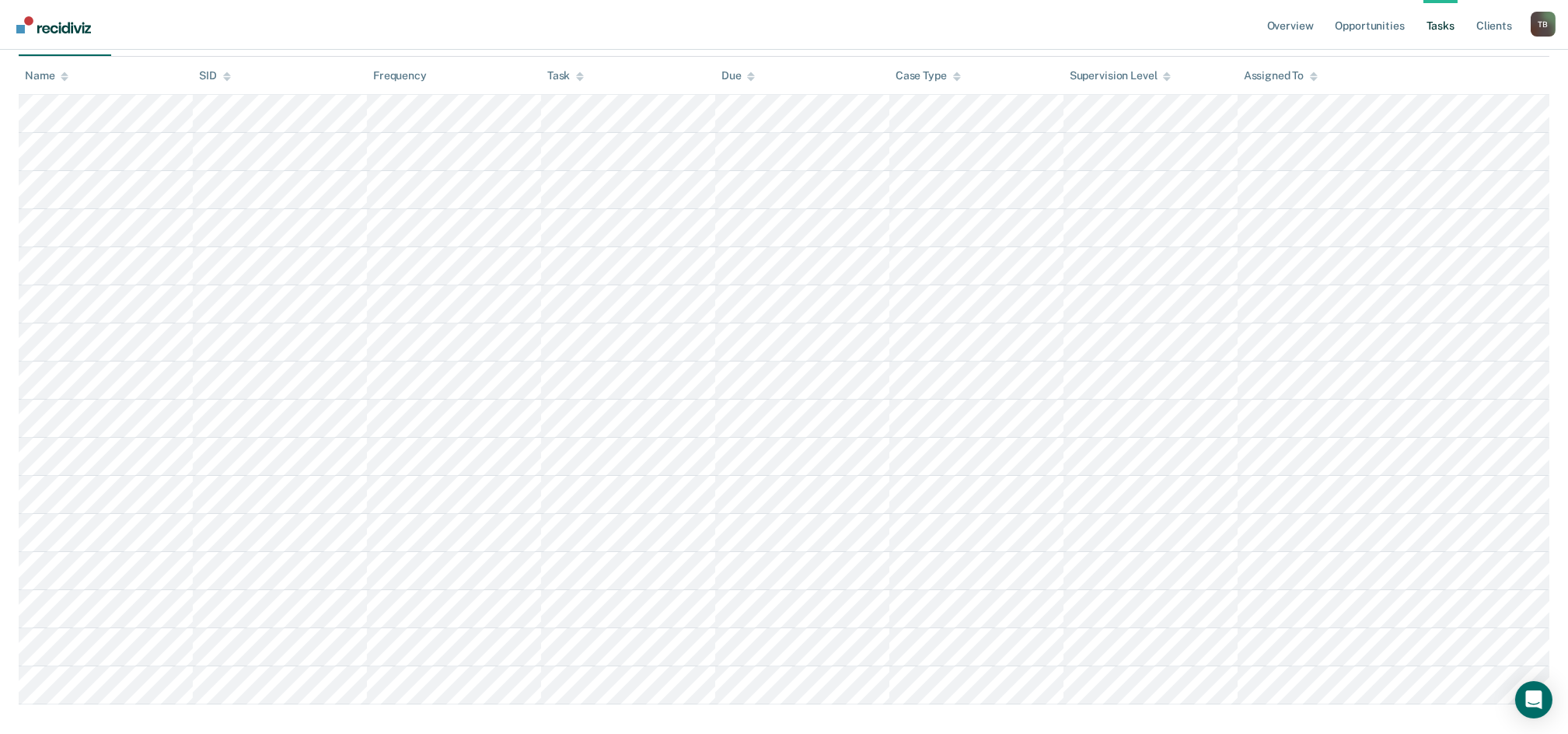
scroll to position [301, 0]
